Goal: Task Accomplishment & Management: Use online tool/utility

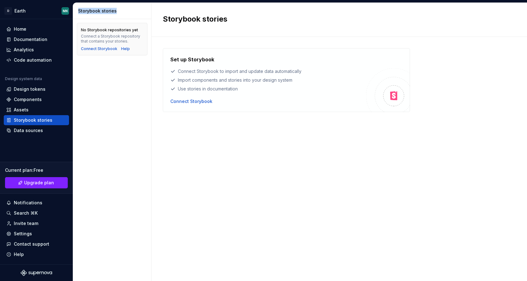
drag, startPoint x: 121, startPoint y: 11, endPoint x: 73, endPoint y: 11, distance: 47.3
click at [73, 11] on div "Storybook stories" at bounding box center [112, 11] width 78 height 16
click at [195, 103] on div "Connect Storybook" at bounding box center [191, 101] width 42 height 6
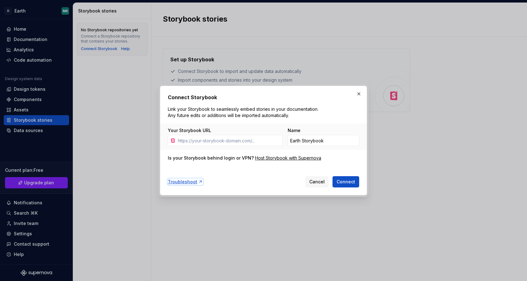
click at [185, 185] on div "Troubleshoot" at bounding box center [185, 182] width 35 height 6
click at [311, 141] on input "Earth Storybook" at bounding box center [322, 140] width 71 height 11
click at [314, 181] on span "Cancel" at bounding box center [316, 182] width 15 height 6
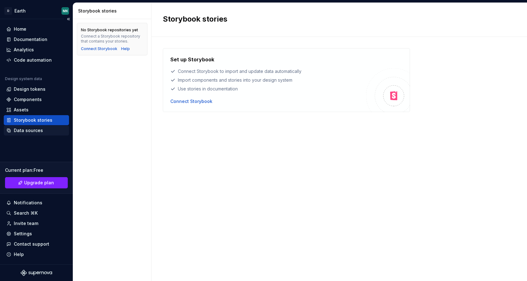
click at [35, 133] on div "Data sources" at bounding box center [28, 131] width 29 height 6
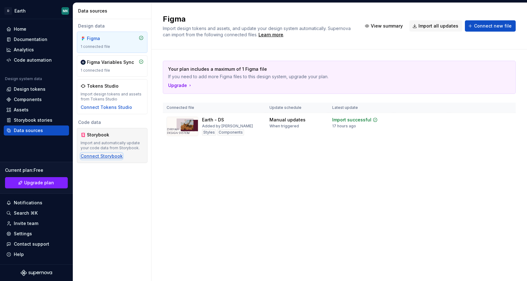
click at [107, 155] on div "Connect Storybook" at bounding box center [102, 156] width 42 height 6
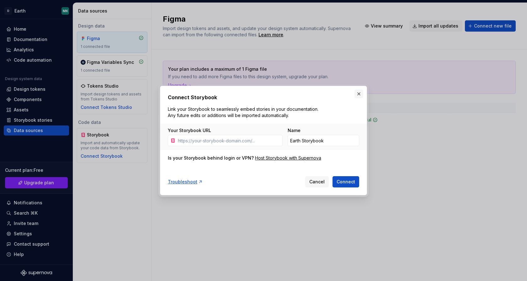
click at [358, 95] on button "button" at bounding box center [358, 94] width 9 height 9
